Goal: Use online tool/utility

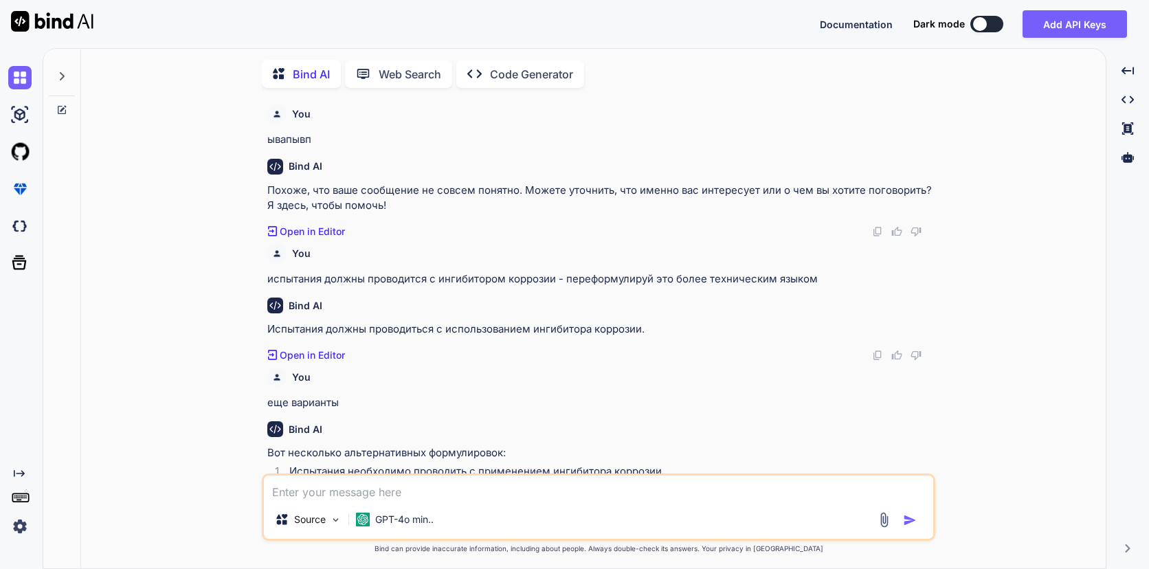
scroll to position [968, 0]
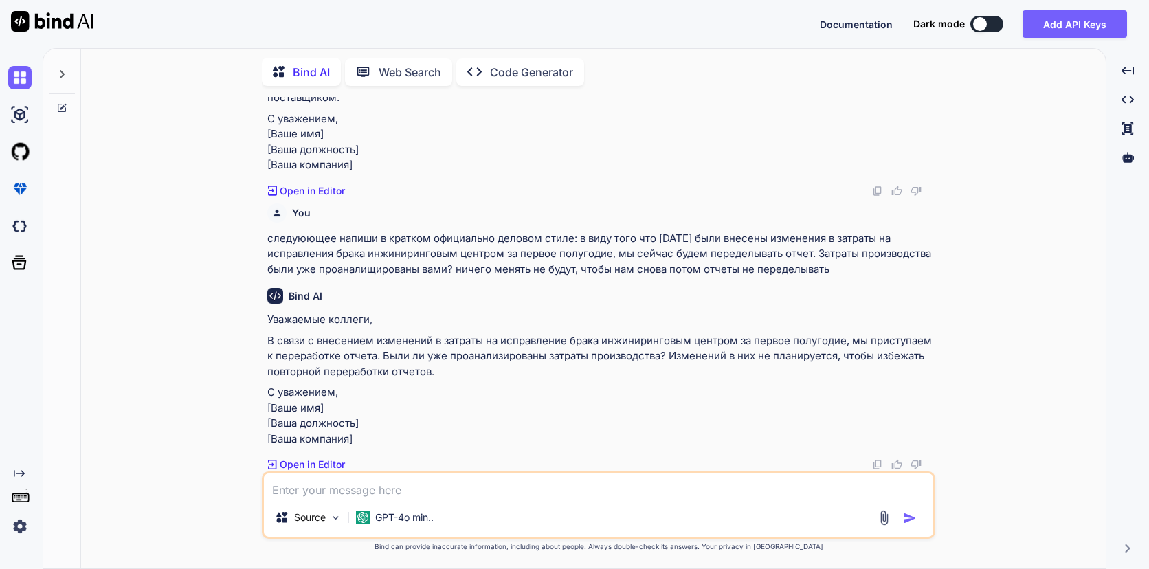
click at [383, 482] on textarea at bounding box center [598, 485] width 669 height 25
paste textarea "Добрый день! Прошу по заявкам вырезать образцы. В работу данный металл нельзя б…"
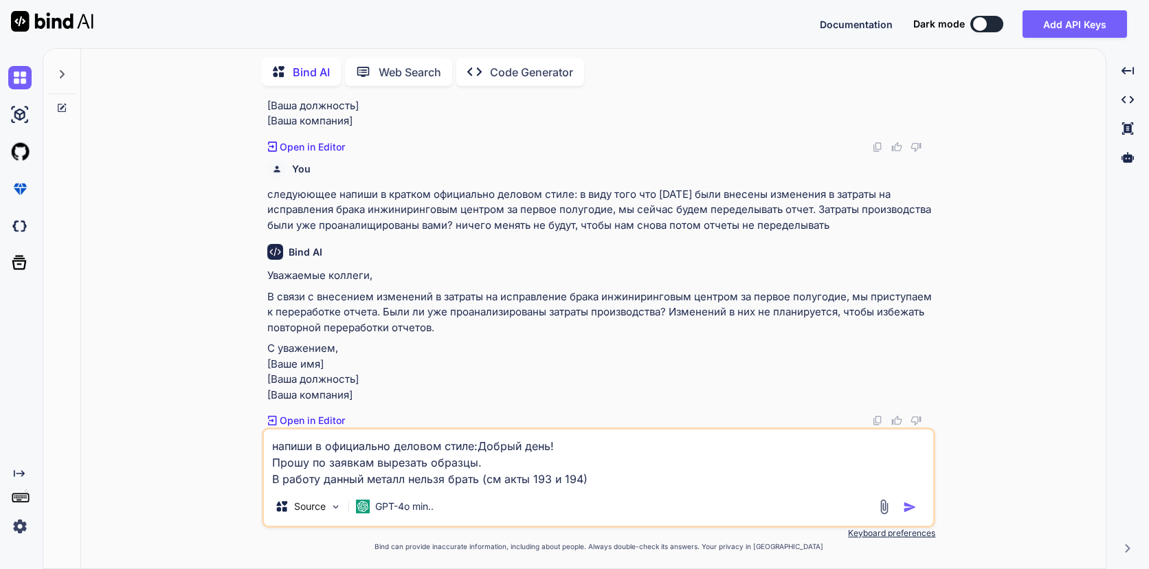
type textarea "напиши в официально деловом стиле:Добрый день! Прошу по заявкам вырезать образц…"
click at [916, 506] on img "button" at bounding box center [910, 507] width 14 height 14
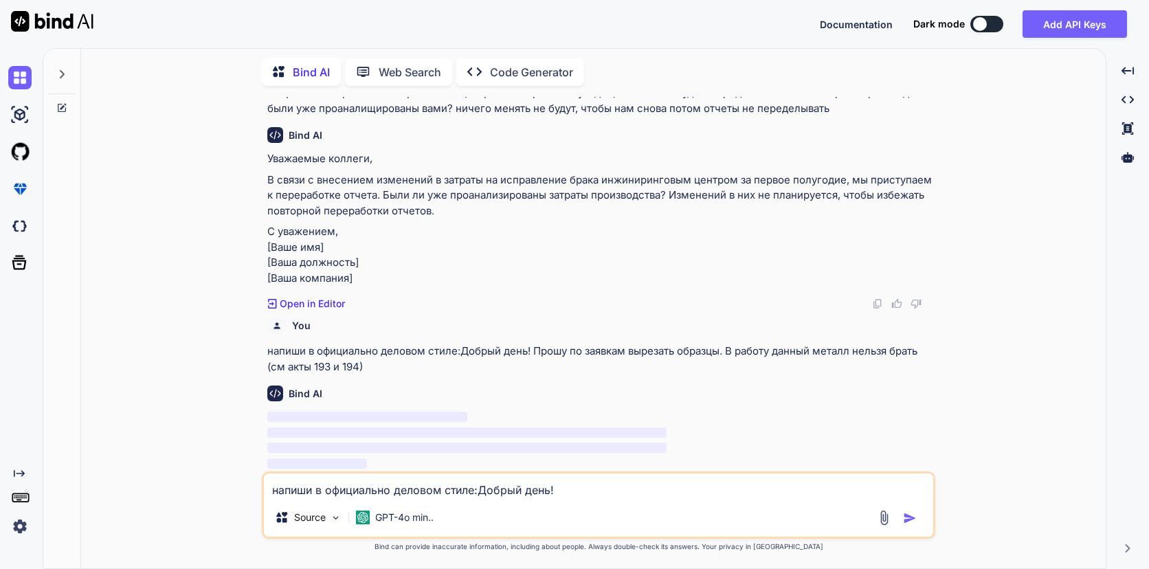
scroll to position [1081, 0]
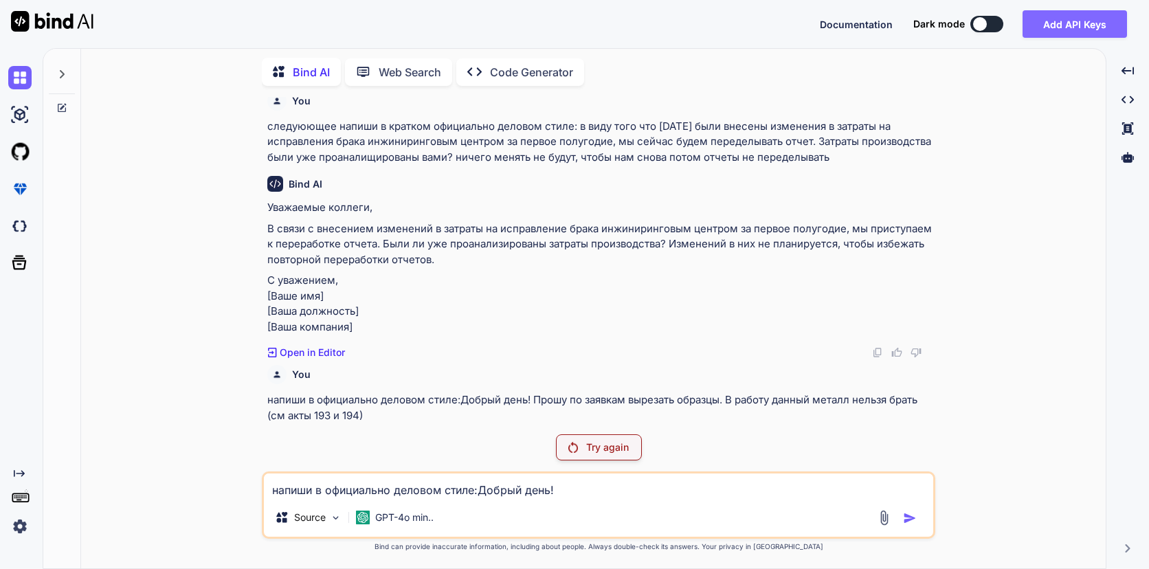
click at [1073, 30] on button "Add API Keys" at bounding box center [1075, 23] width 104 height 27
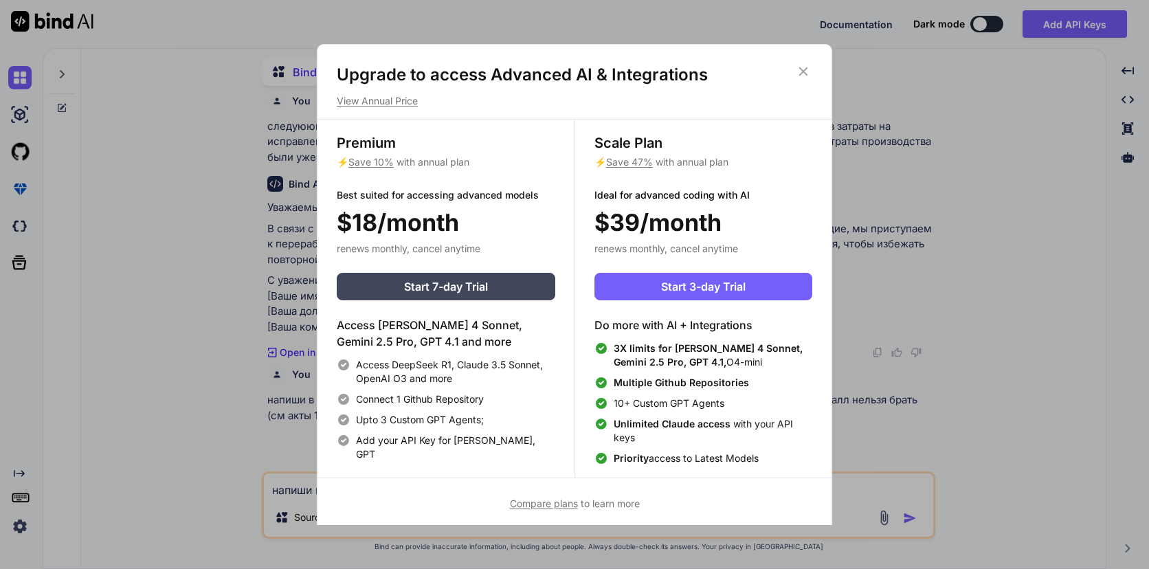
click at [806, 72] on icon at bounding box center [803, 71] width 15 height 15
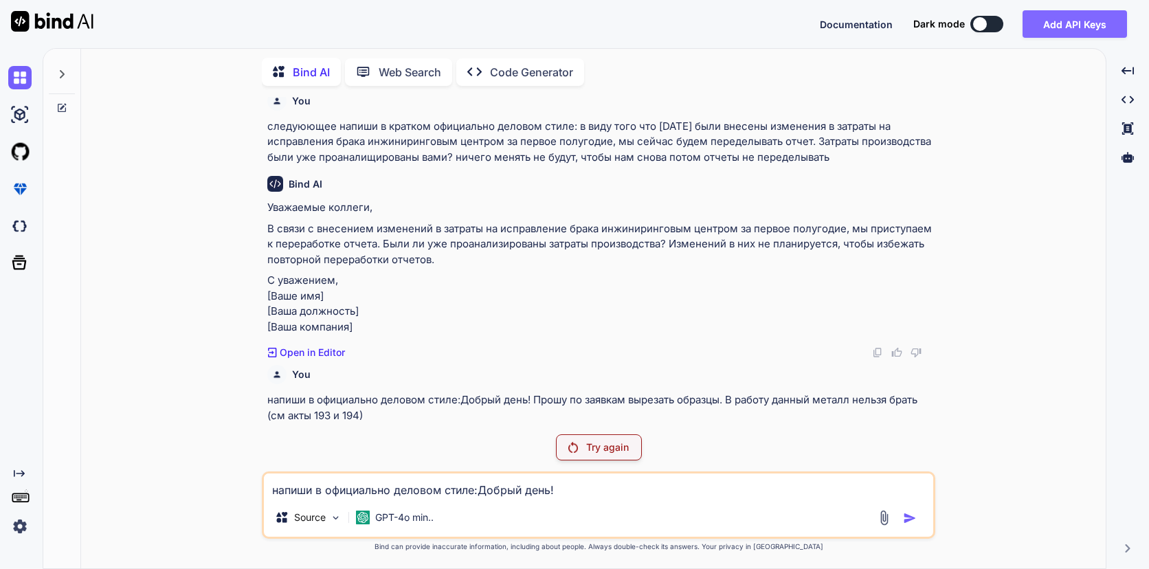
click at [1064, 26] on button "Add API Keys" at bounding box center [1075, 23] width 104 height 27
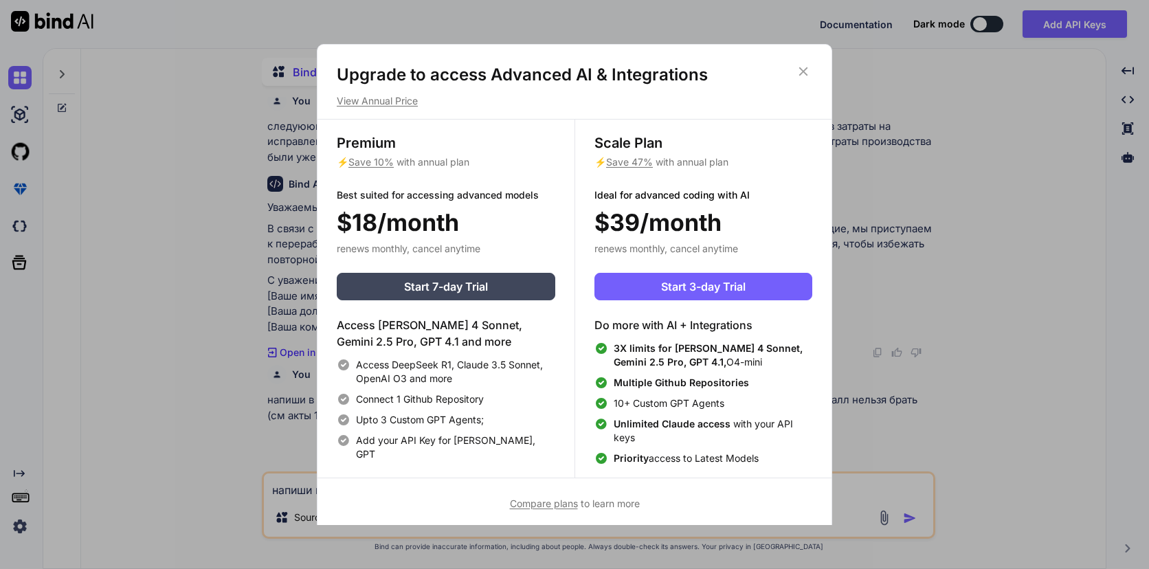
click at [804, 76] on icon at bounding box center [803, 71] width 15 height 15
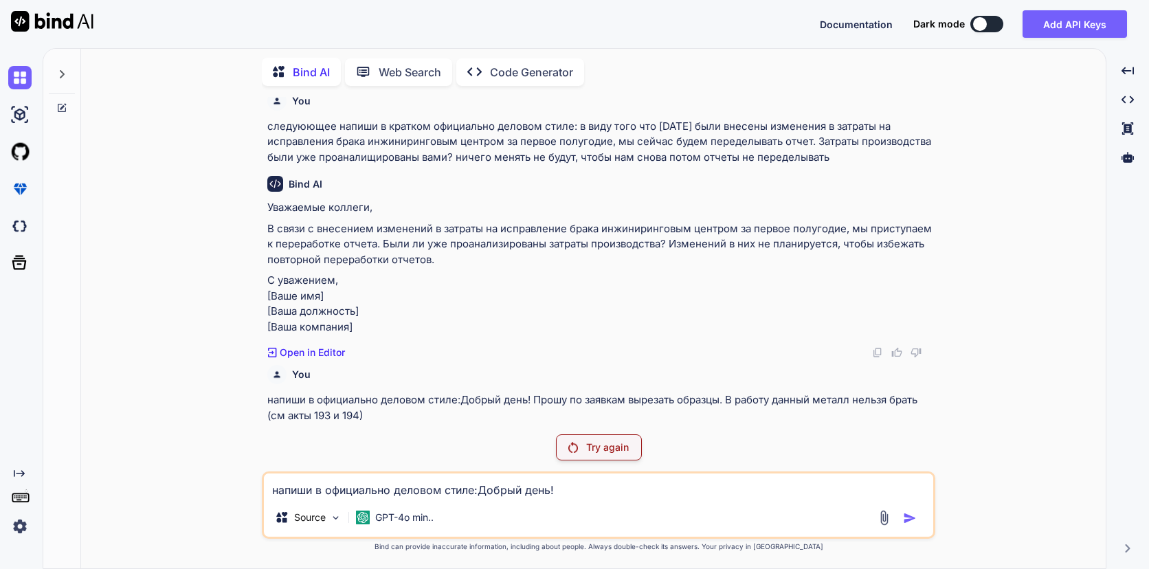
click at [627, 447] on p "Try again" at bounding box center [607, 447] width 43 height 14
click at [633, 448] on div "Try again" at bounding box center [599, 447] width 86 height 26
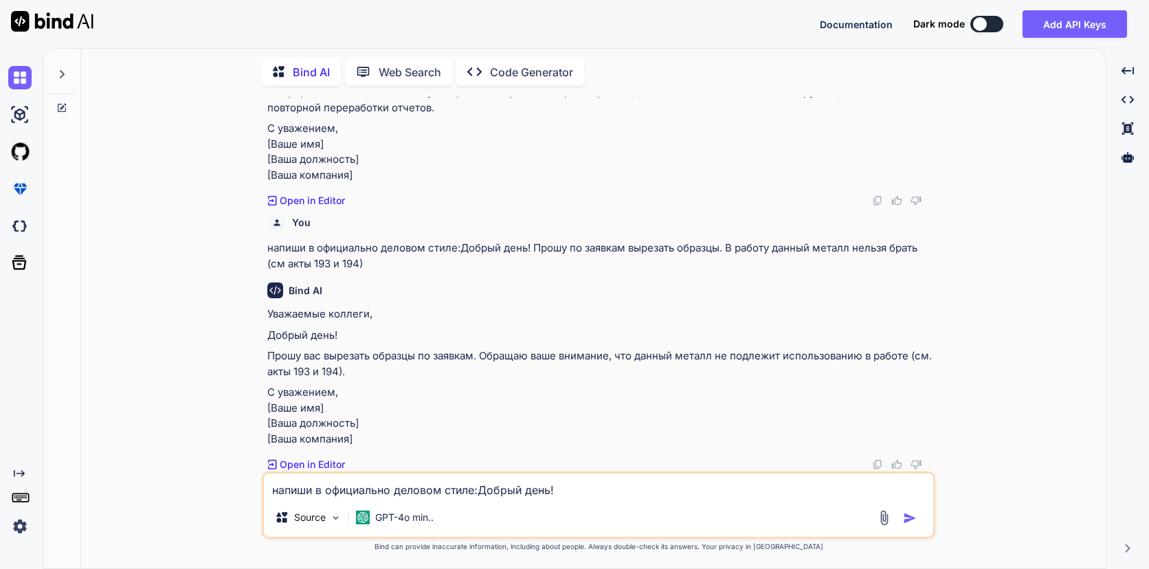
scroll to position [1267, 0]
click at [483, 348] on p "Прошу вас вырезать образцы по заявкам. Обращаю ваше внимание, что данный металл…" at bounding box center [599, 363] width 665 height 31
